Goal: Task Accomplishment & Management: Complete application form

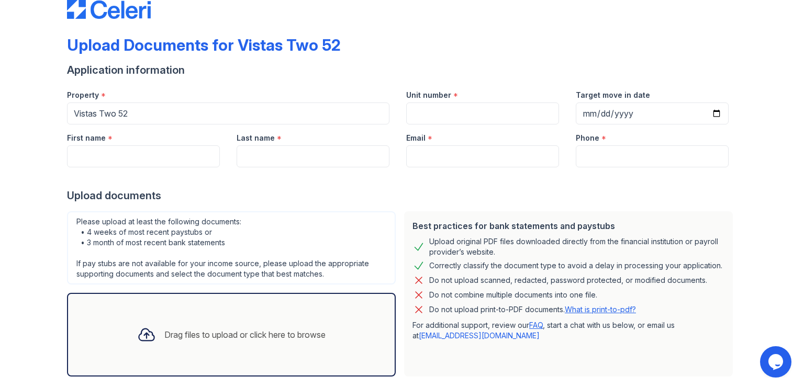
scroll to position [77, 0]
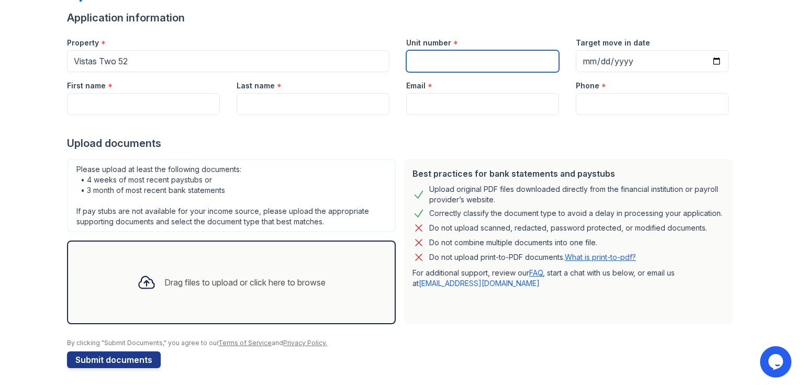
click at [490, 63] on input "Unit number" at bounding box center [482, 61] width 153 height 22
paste input "529"
type input "529"
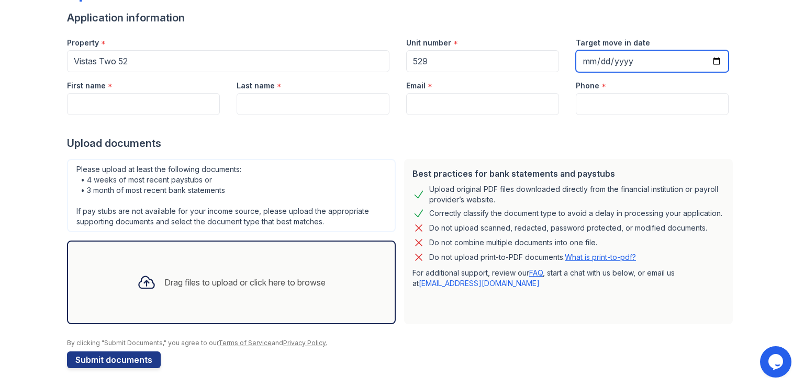
click at [710, 64] on input "Target move in date" at bounding box center [652, 61] width 153 height 22
type input "[DATE]"
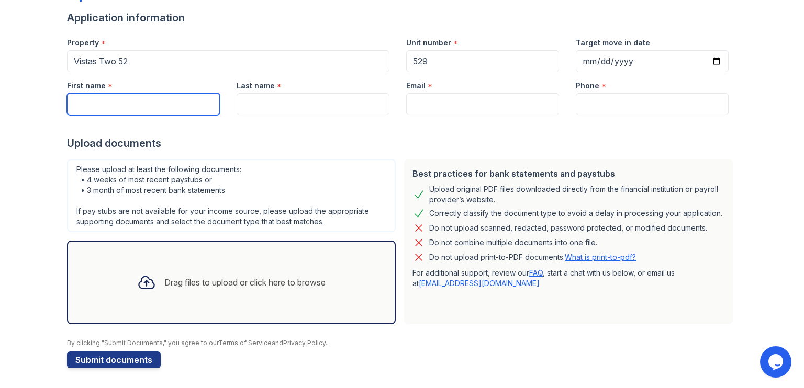
click at [133, 105] on input "First name" at bounding box center [143, 104] width 153 height 22
type input "[PERSON_NAME]"
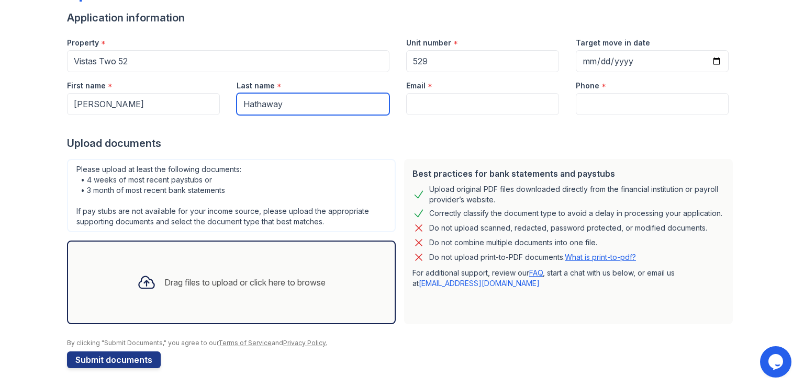
type input "Hathaway"
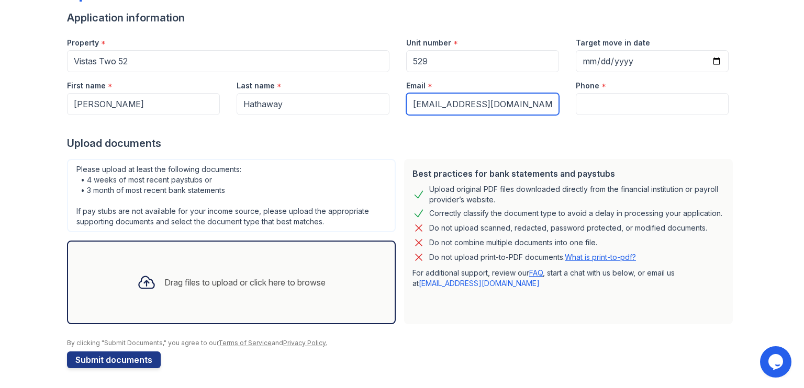
type input "[EMAIL_ADDRESS][DOMAIN_NAME]"
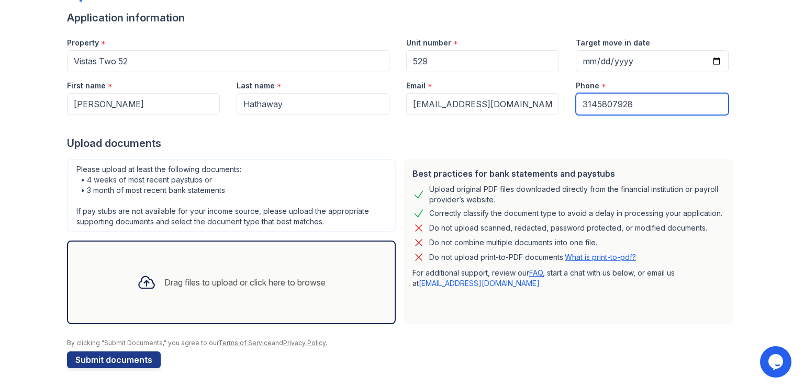
type input "3145807928"
click at [425, 139] on div "Upload documents" at bounding box center [402, 143] width 670 height 15
click at [249, 268] on div "Drag files to upload or click here to browse" at bounding box center [231, 283] width 205 height 36
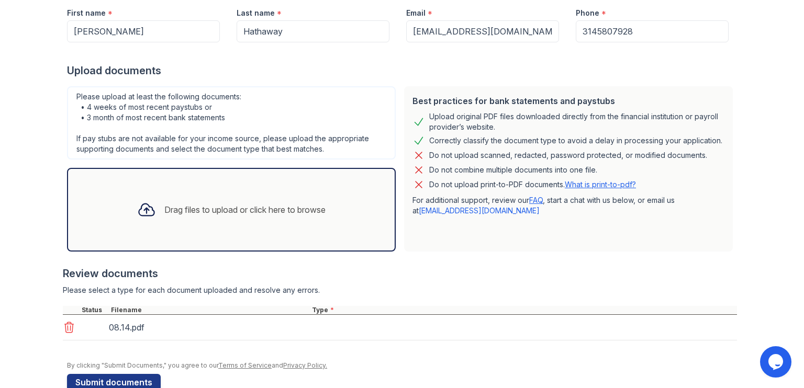
scroll to position [173, 0]
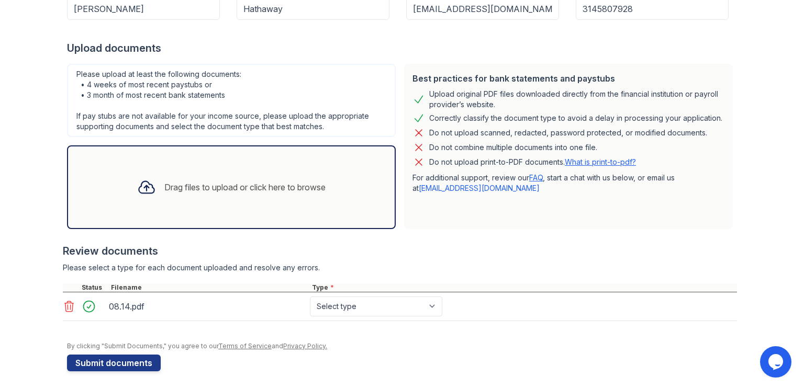
click at [195, 179] on div "Drag files to upload or click here to browse" at bounding box center [231, 188] width 205 height 36
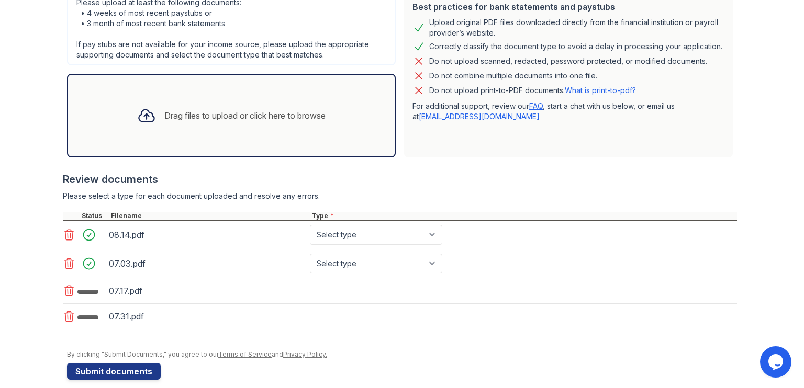
scroll to position [252, 0]
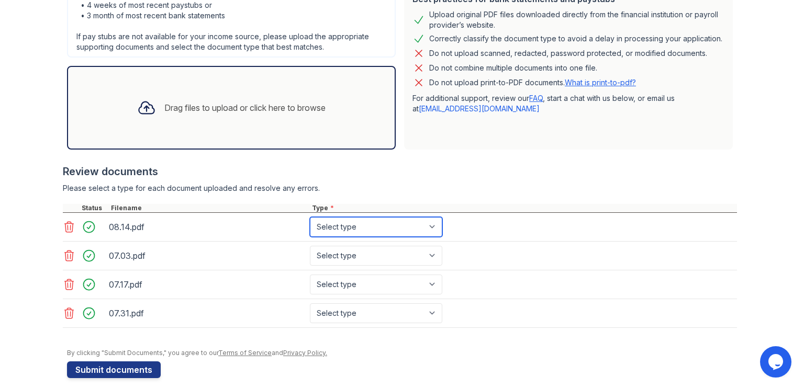
click at [334, 224] on select "Select type Paystub Bank Statement Offer Letter Tax Documents Benefit Award Let…" at bounding box center [376, 227] width 132 height 20
select select "paystub"
click at [310, 217] on select "Select type Paystub Bank Statement Offer Letter Tax Documents Benefit Award Let…" at bounding box center [376, 227] width 132 height 20
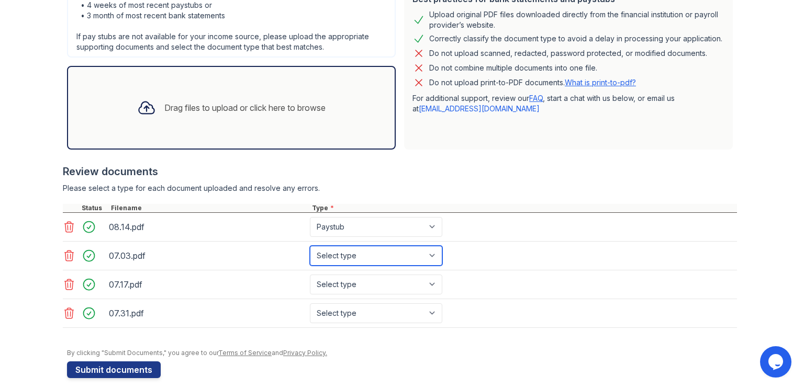
click at [345, 247] on select "Select type Paystub Bank Statement Offer Letter Tax Documents Benefit Award Let…" at bounding box center [376, 256] width 132 height 20
select select "paystub"
click at [310, 246] on select "Select type Paystub Bank Statement Offer Letter Tax Documents Benefit Award Let…" at bounding box center [376, 256] width 132 height 20
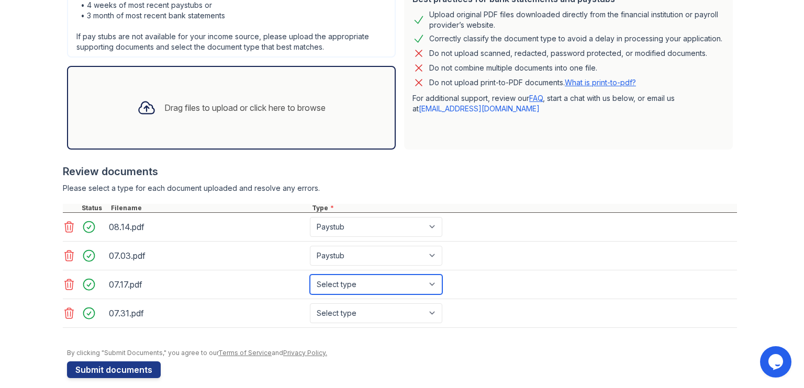
click at [351, 283] on select "Select type Paystub Bank Statement Offer Letter Tax Documents Benefit Award Let…" at bounding box center [376, 285] width 132 height 20
select select "paystub"
click at [310, 275] on select "Select type Paystub Bank Statement Offer Letter Tax Documents Benefit Award Let…" at bounding box center [376, 285] width 132 height 20
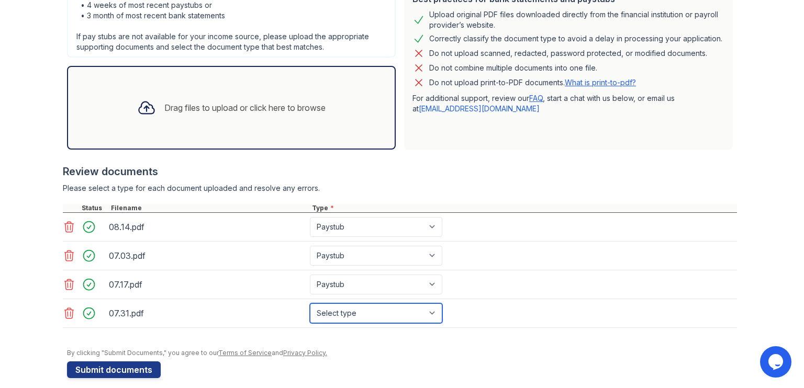
click at [355, 307] on select "Select type Paystub Bank Statement Offer Letter Tax Documents Benefit Award Let…" at bounding box center [376, 313] width 132 height 20
select select "paystub"
click at [310, 303] on select "Select type Paystub Bank Statement Offer Letter Tax Documents Benefit Award Let…" at bounding box center [376, 313] width 132 height 20
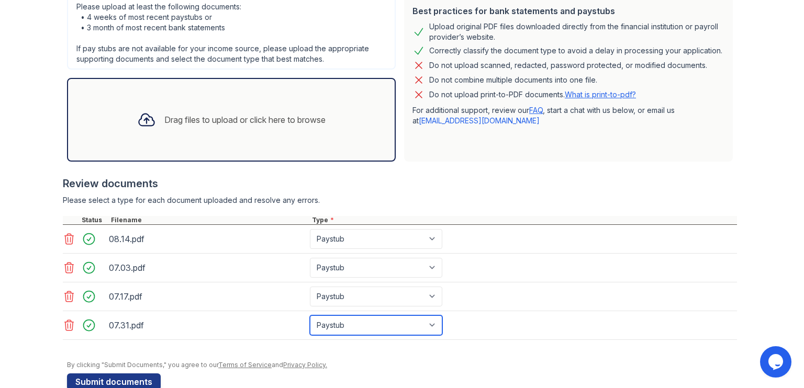
scroll to position [261, 0]
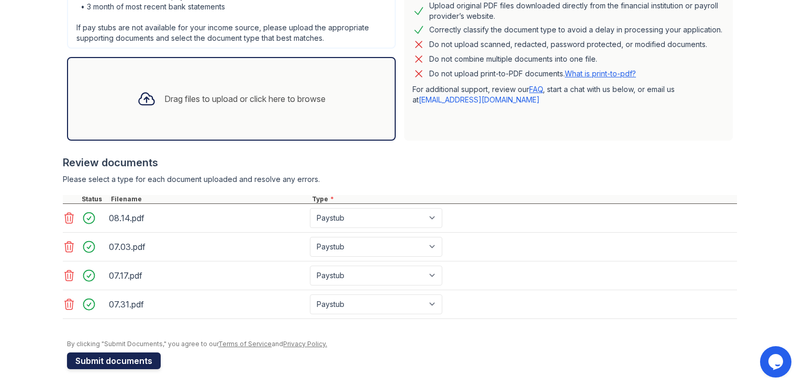
click at [128, 359] on button "Submit documents" at bounding box center [114, 361] width 94 height 17
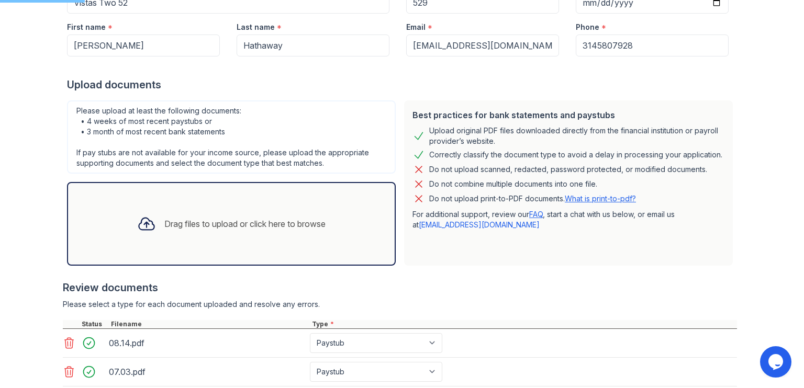
scroll to position [104, 0]
